Goal: Find specific page/section: Find specific page/section

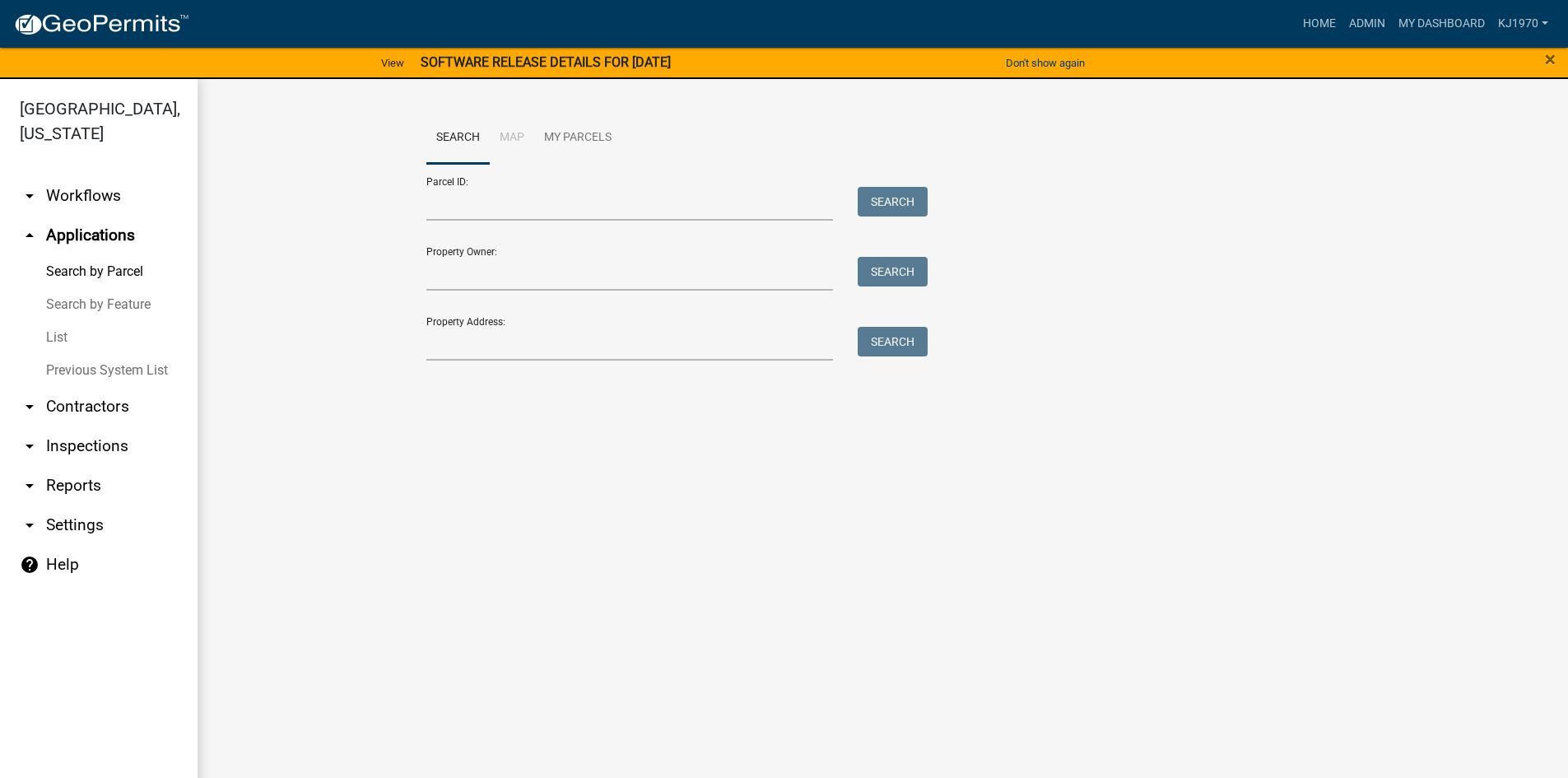
click at [63, 322] on link "List" at bounding box center [98, 338] width 198 height 33
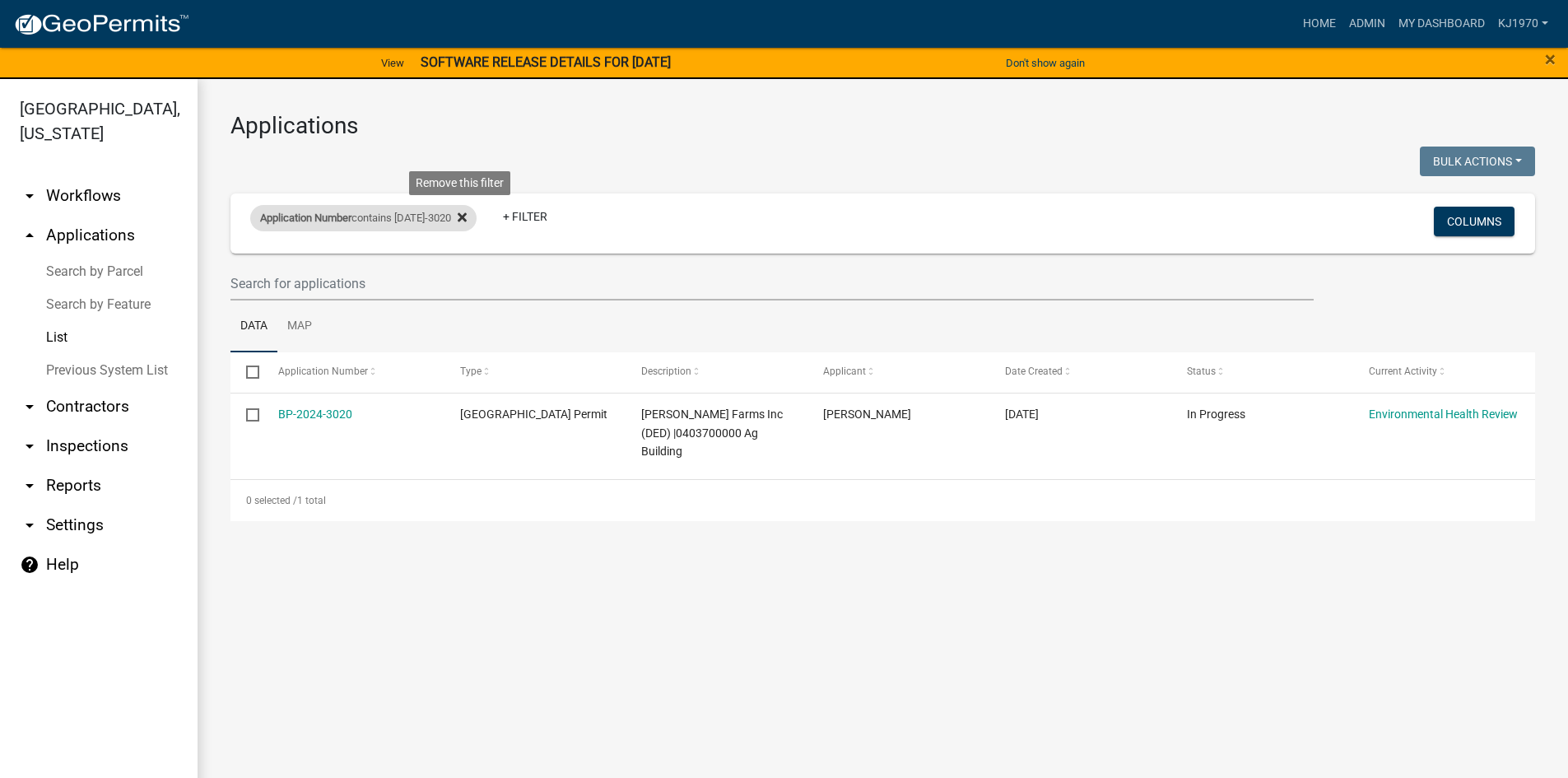
click at [463, 216] on icon at bounding box center [463, 218] width 9 height 9
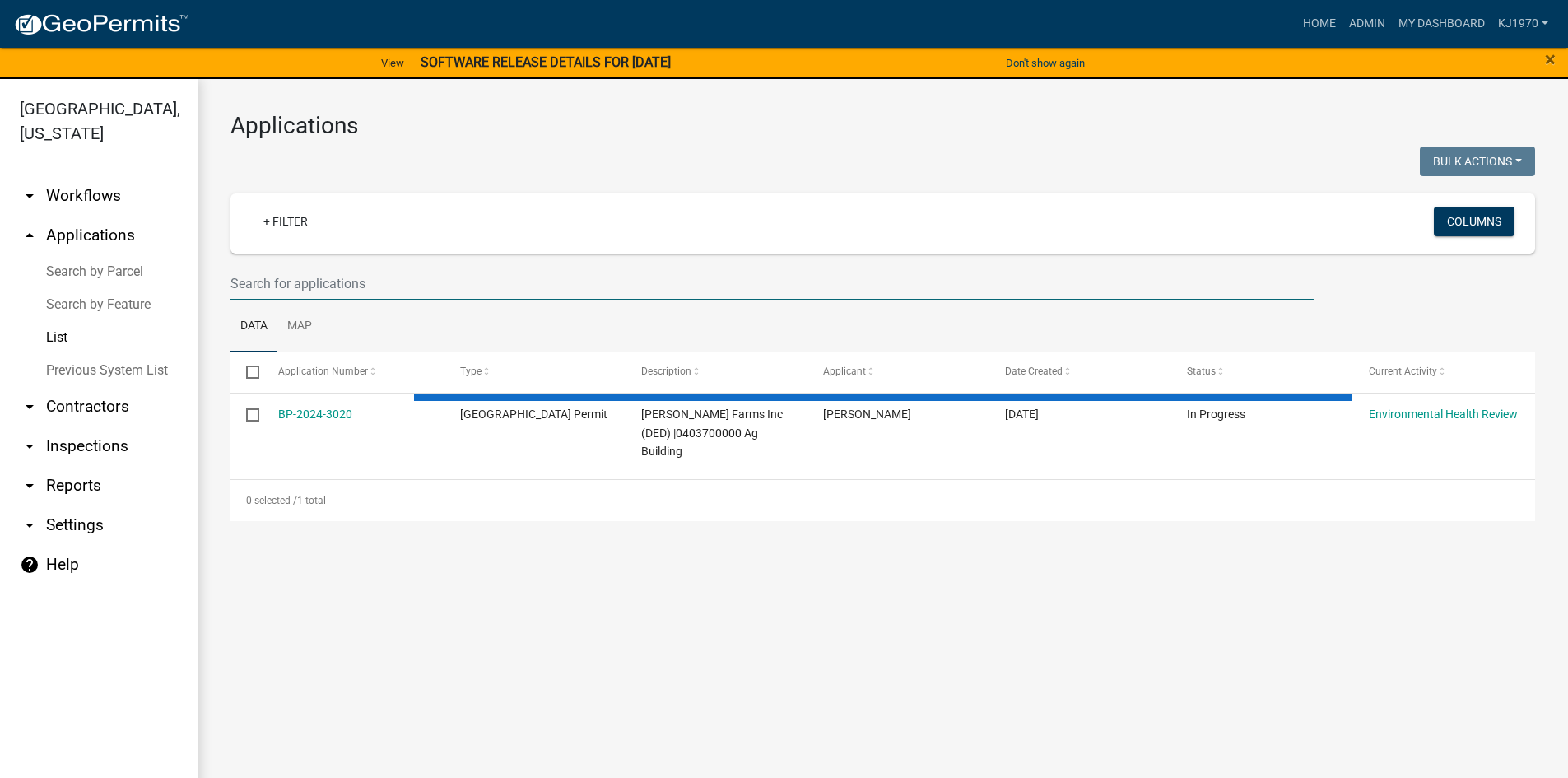
click at [419, 272] on input "text" at bounding box center [772, 283] width 1084 height 34
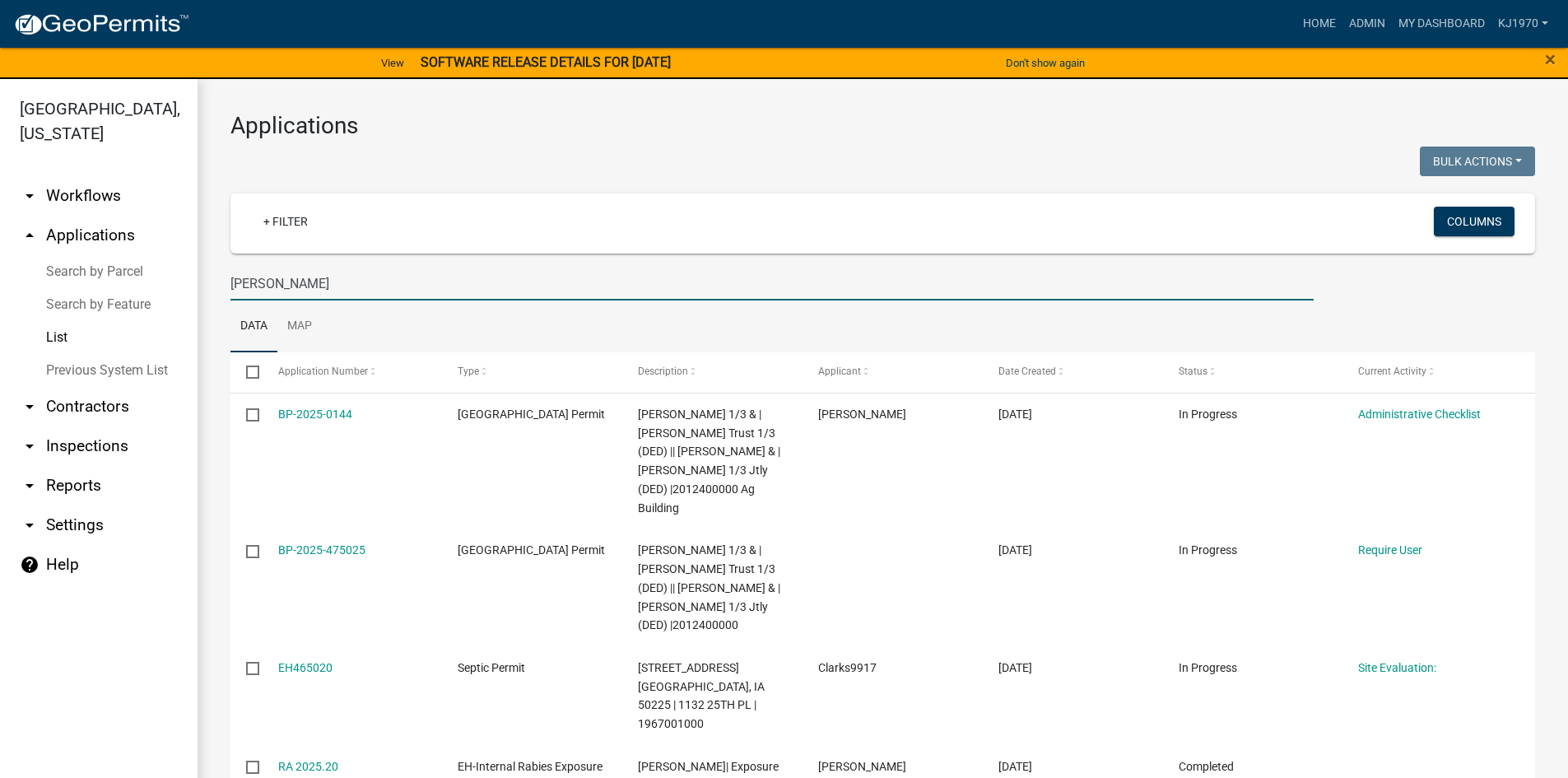
drag, startPoint x: 328, startPoint y: 268, endPoint x: 224, endPoint y: 271, distance: 104.0
click at [224, 271] on div "[PERSON_NAME]" at bounding box center [772, 283] width 1108 height 34
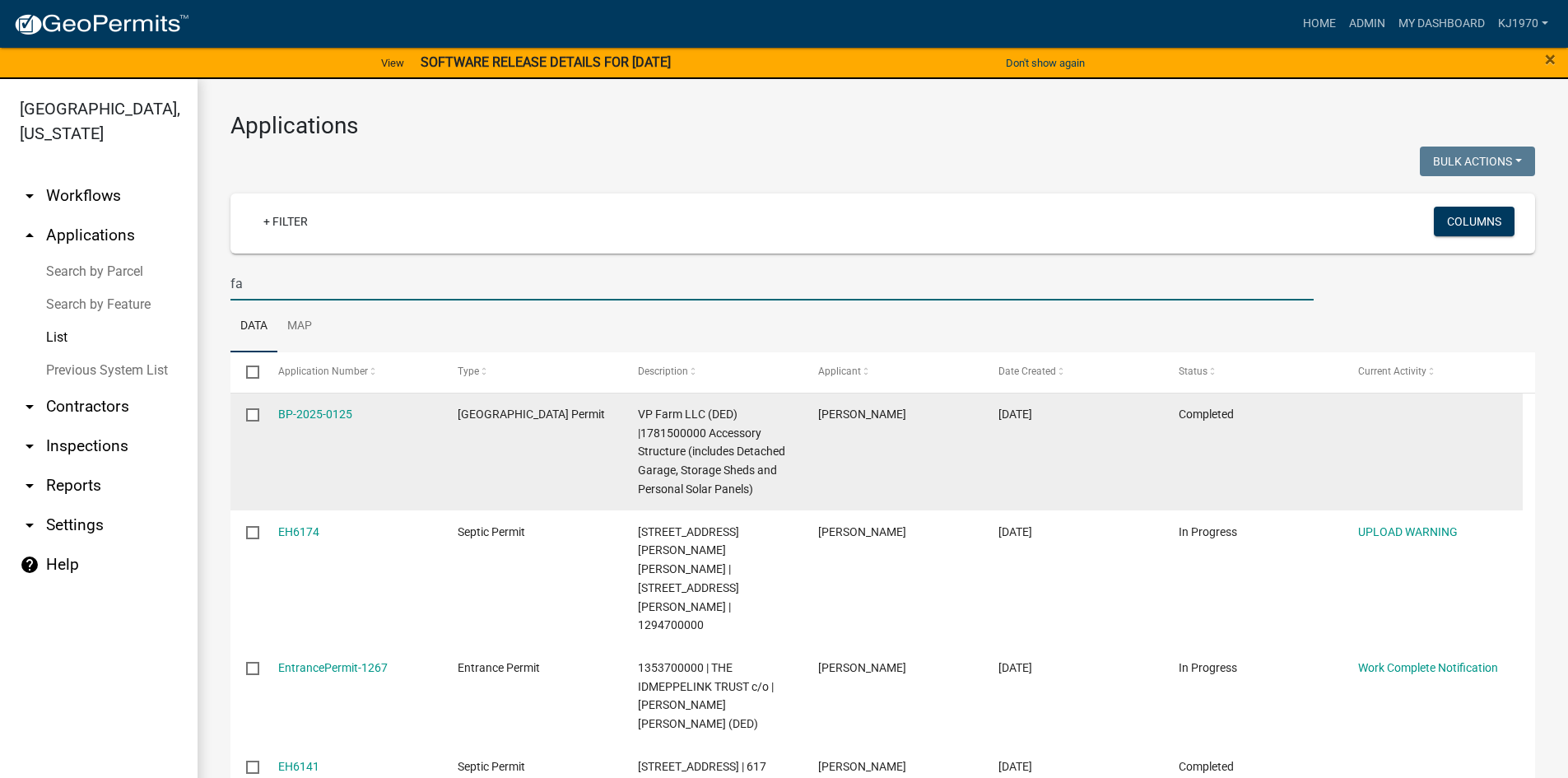
type input "f"
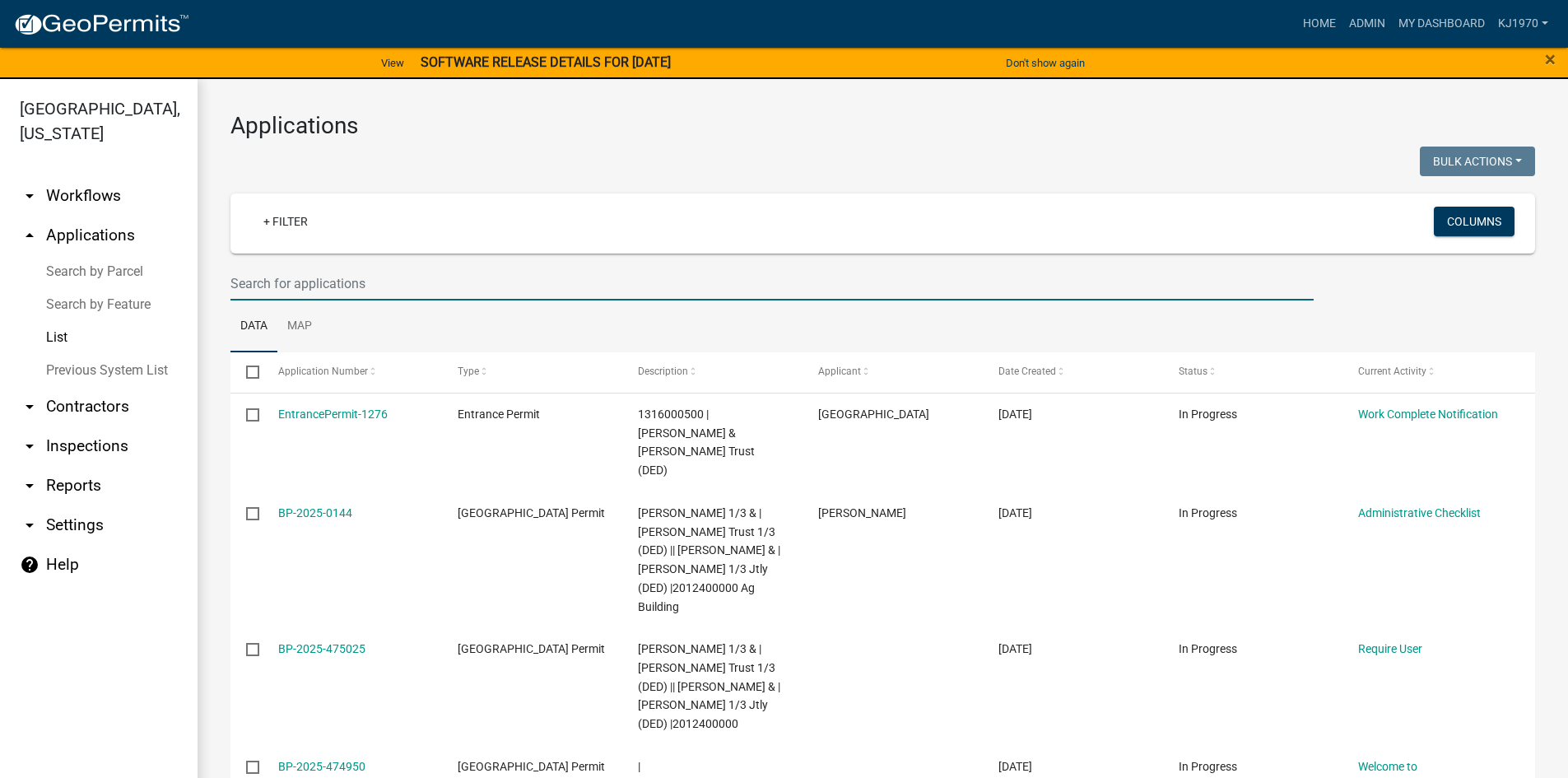
click at [56, 322] on link "List" at bounding box center [98, 338] width 198 height 33
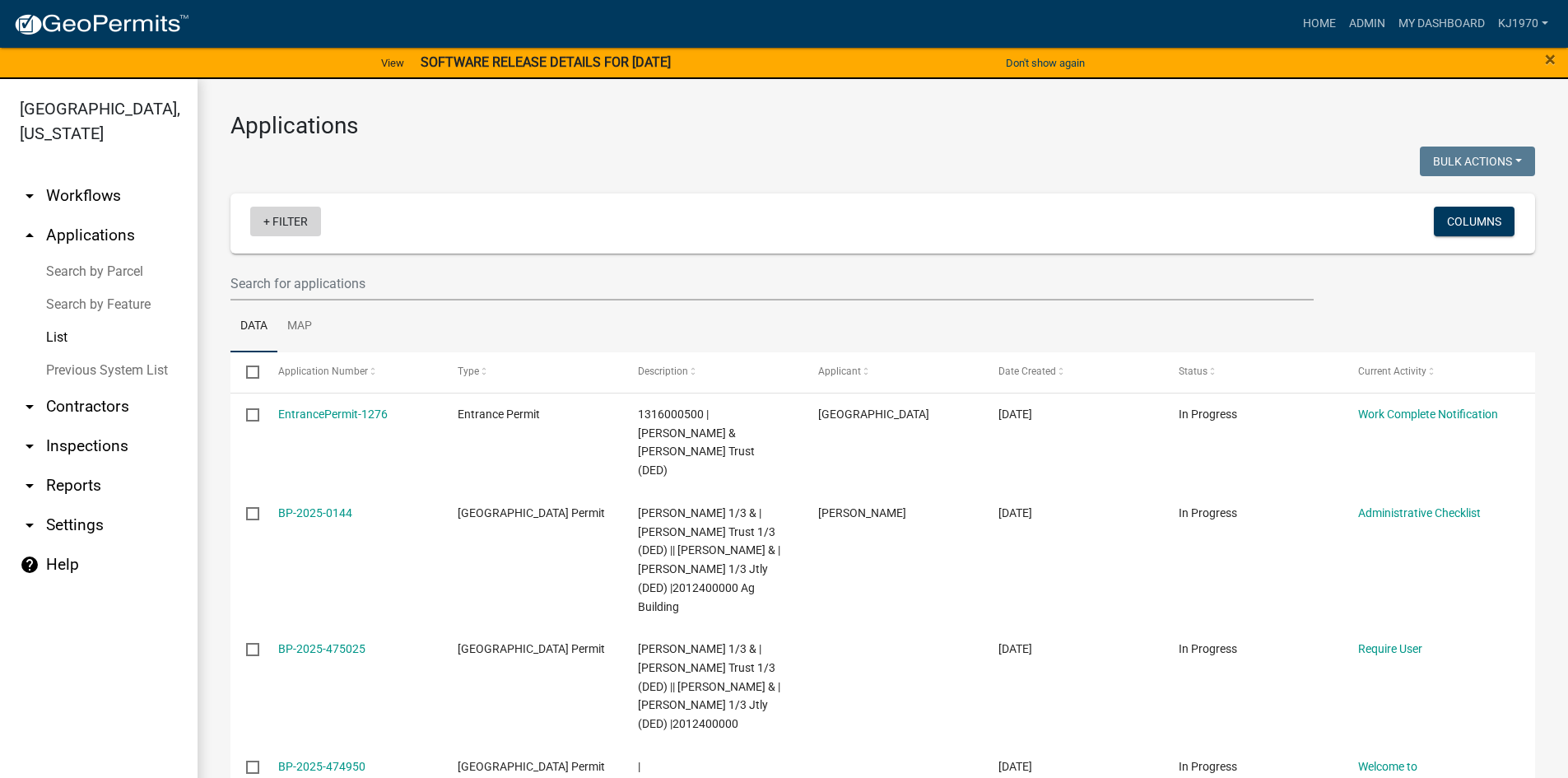
click at [283, 219] on link "+ Filter" at bounding box center [286, 221] width 71 height 30
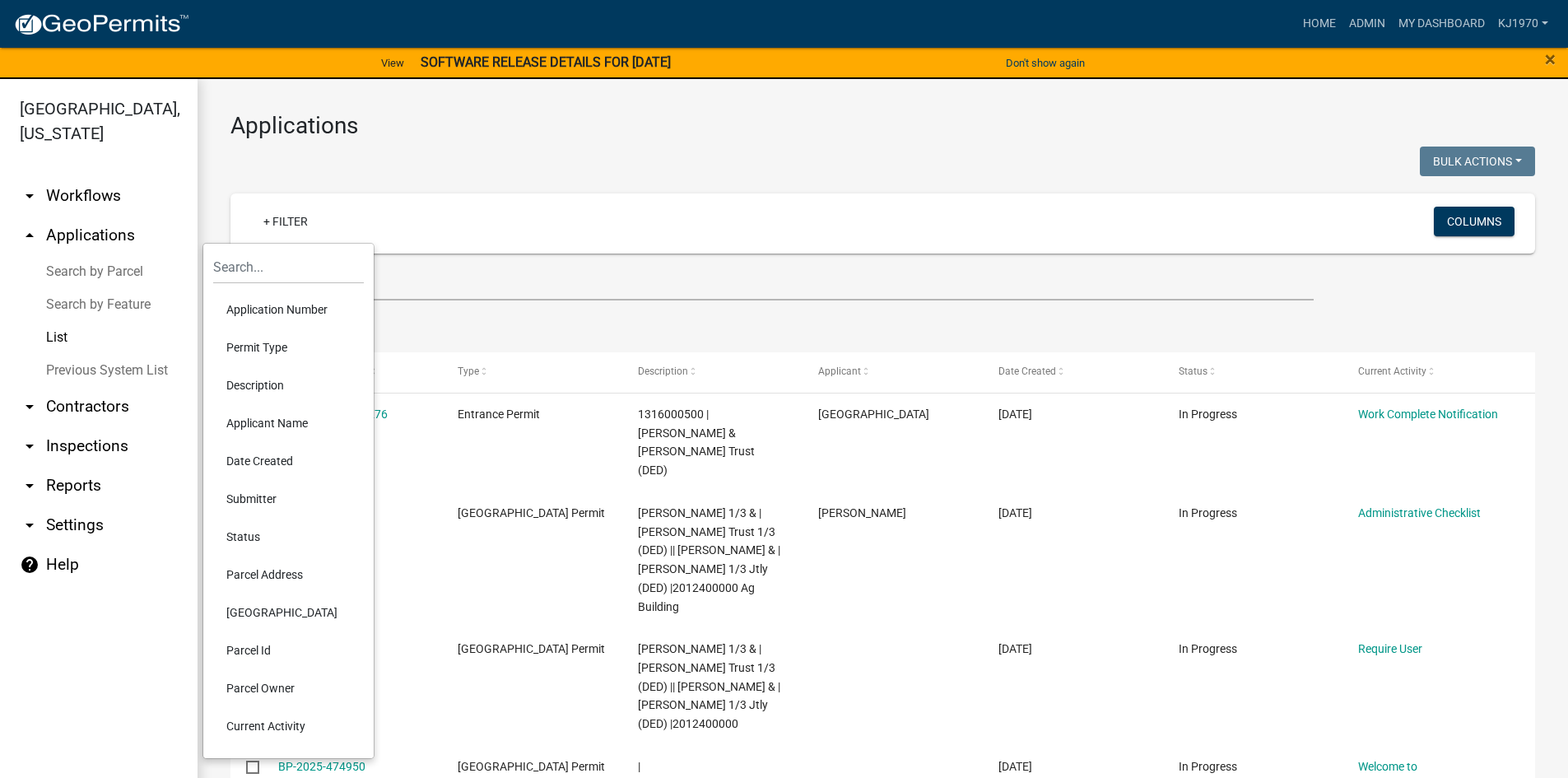
click at [252, 350] on li "Permit Type" at bounding box center [288, 348] width 150 height 38
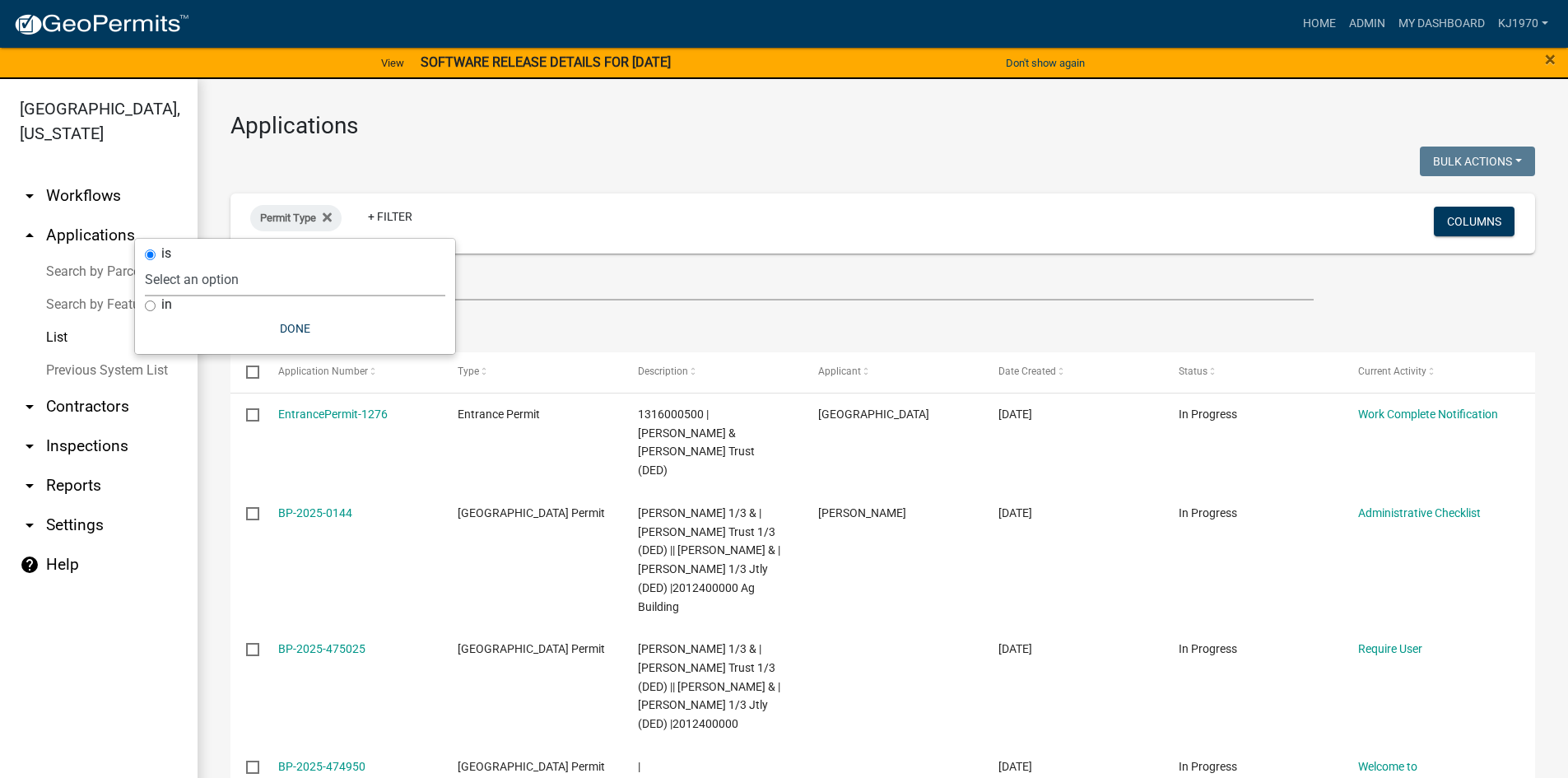
click at [249, 281] on select "Select an option Citizen Input Form Copy Of - Code Enforcement Copy Of - [GEOGR…" at bounding box center [295, 279] width 300 height 34
click at [433, 167] on div at bounding box center [551, 163] width 665 height 34
